Goal: Navigation & Orientation: Find specific page/section

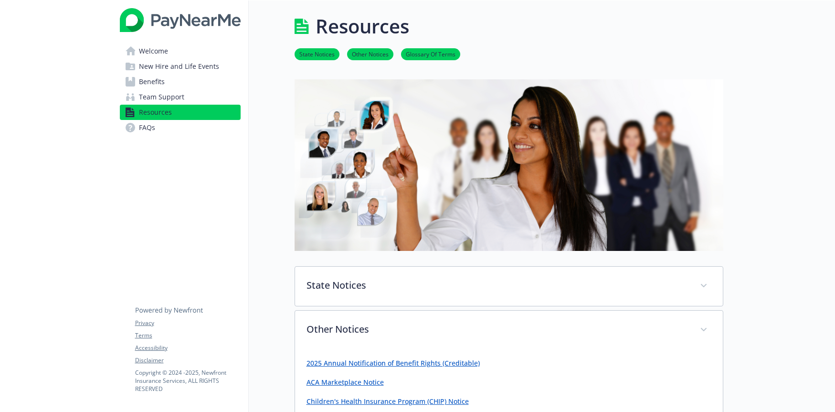
scroll to position [311, 0]
